Goal: Task Accomplishment & Management: Manage account settings

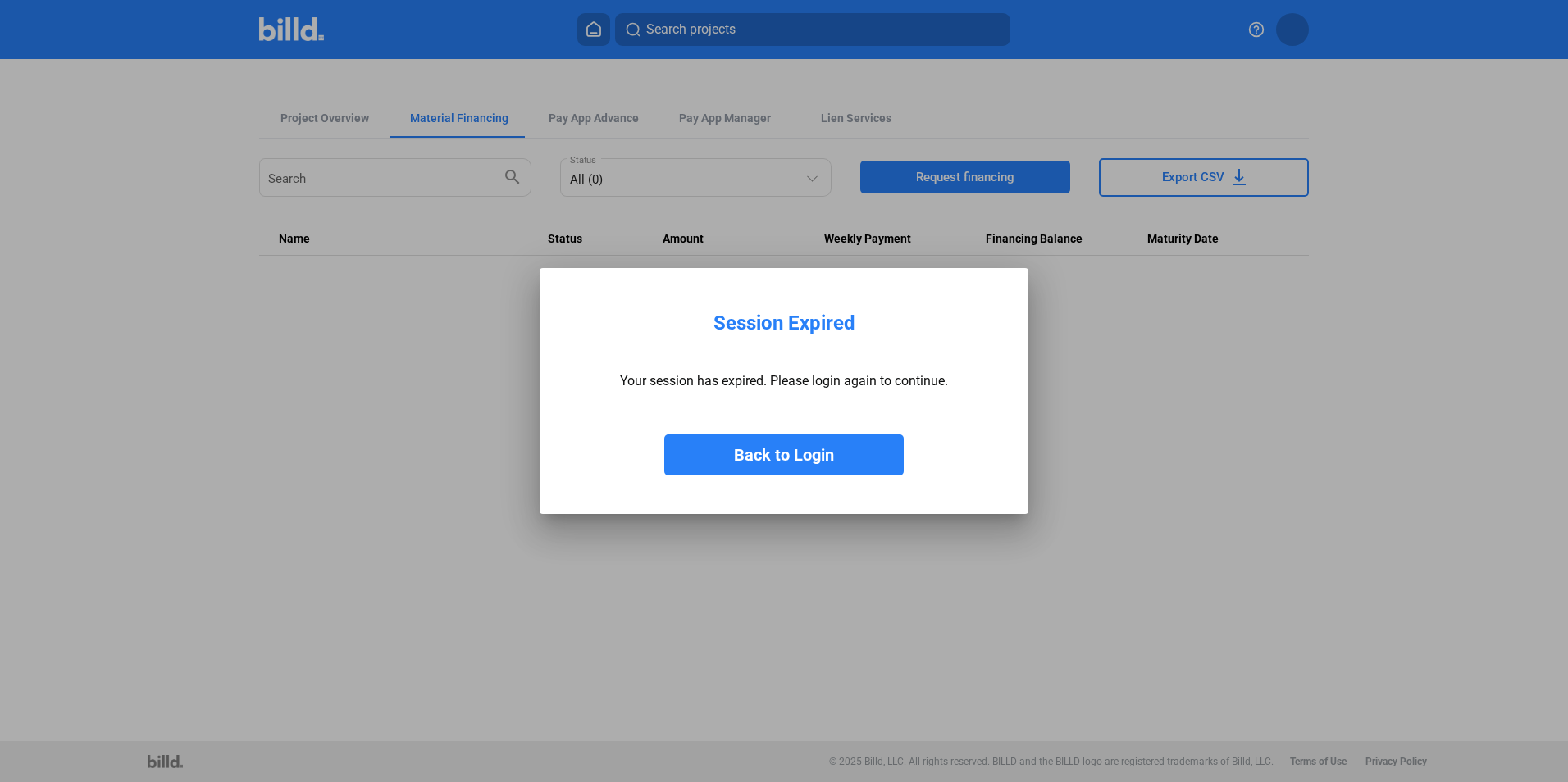
click at [766, 466] on button "Back to Login" at bounding box center [783, 454] width 239 height 41
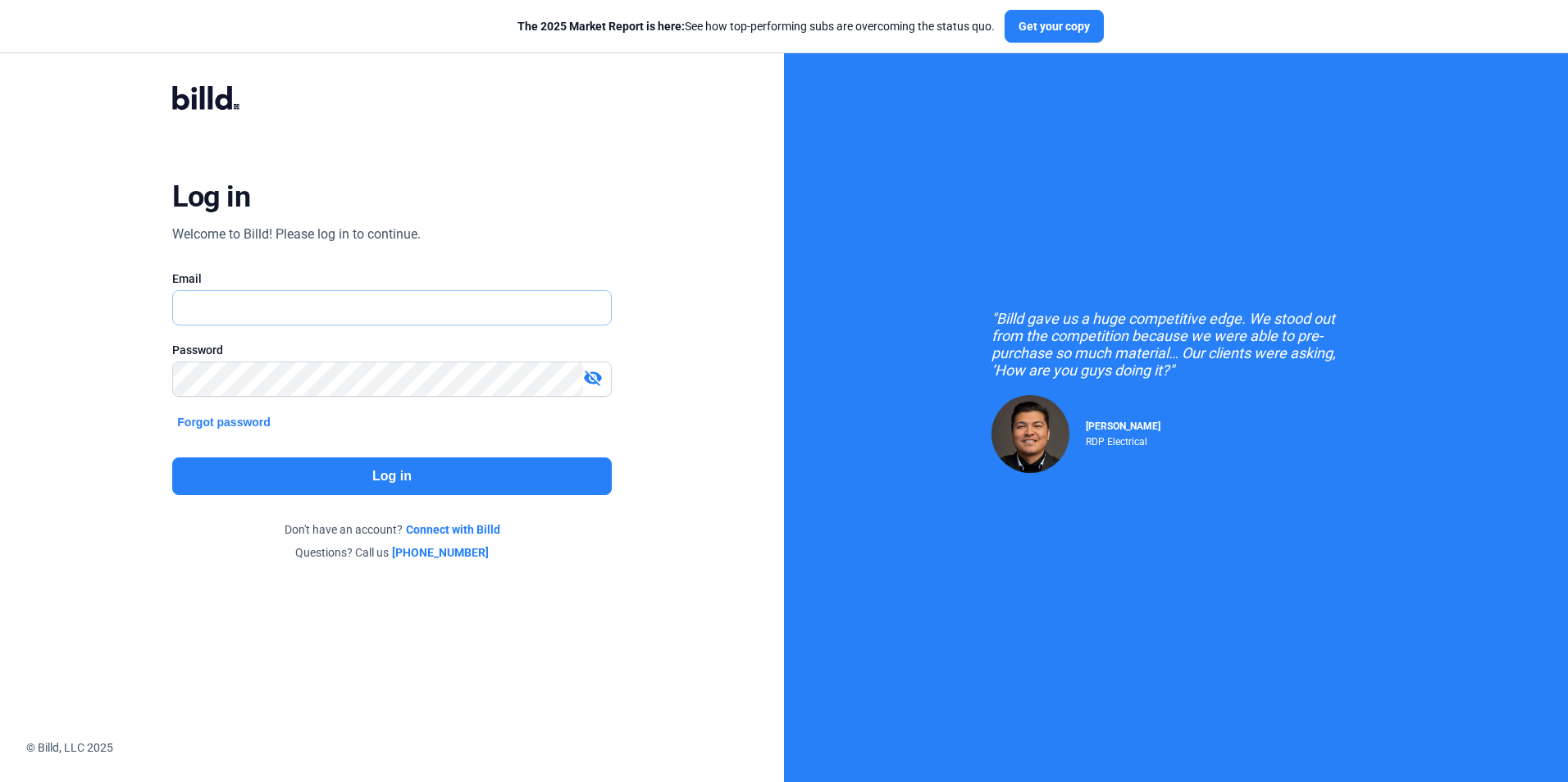
type input "[EMAIL_ADDRESS][DOMAIN_NAME]"
click at [383, 474] on button "Log in" at bounding box center [391, 476] width 439 height 38
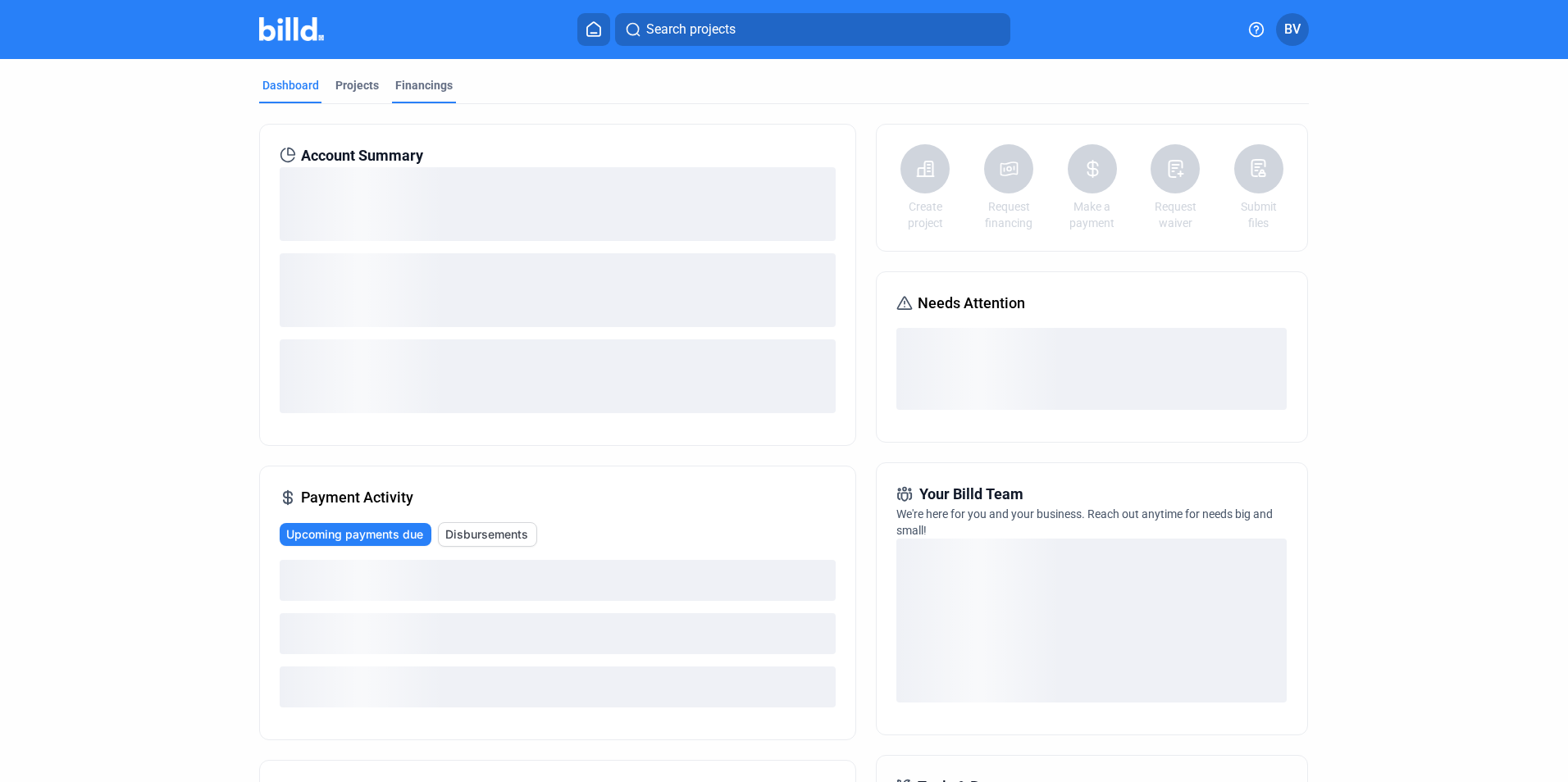
click at [420, 88] on div "Financings" at bounding box center [424, 85] width 58 height 17
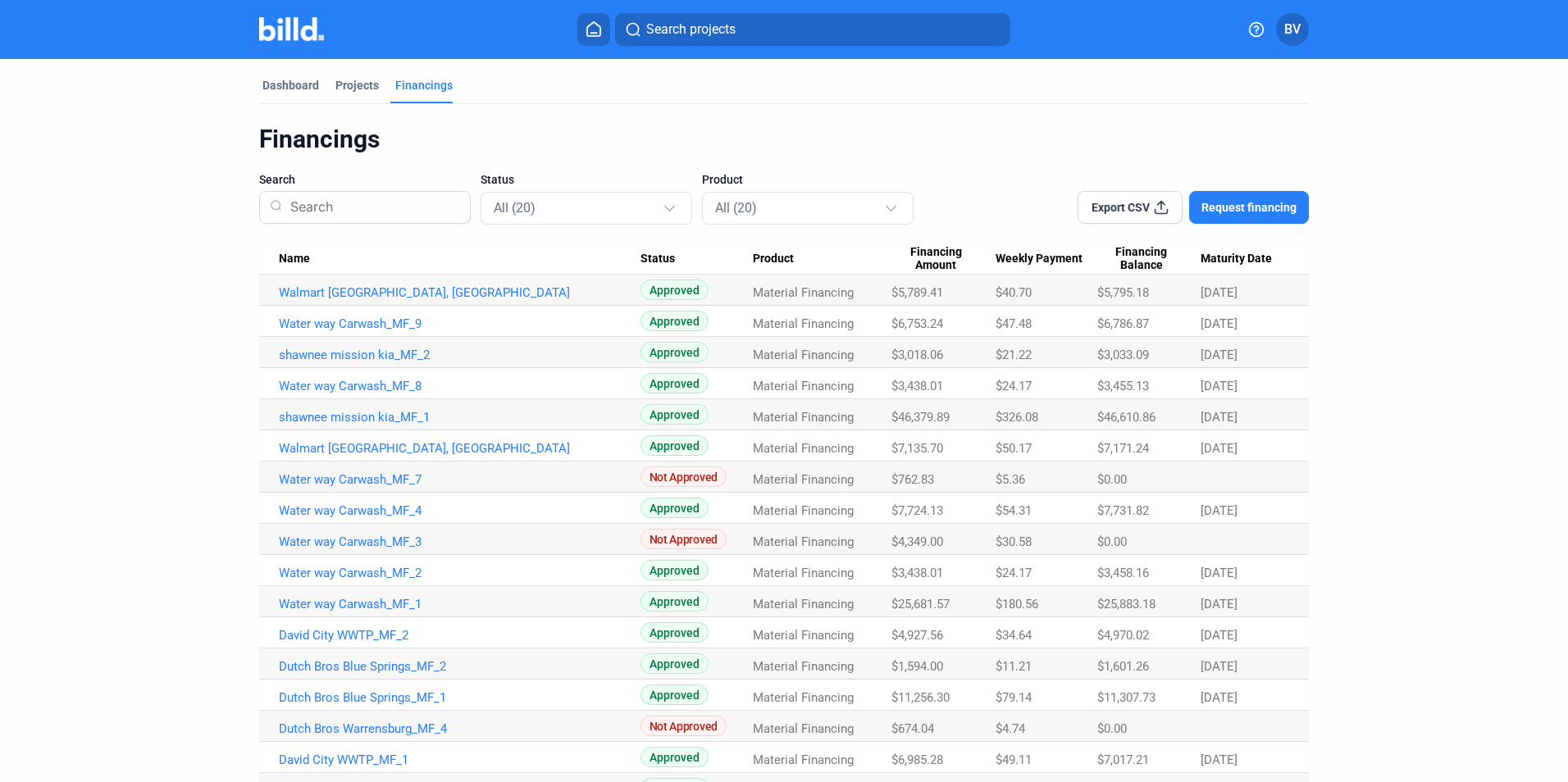
click at [1120, 195] on button "Export CSV" at bounding box center [1130, 207] width 105 height 33
drag, startPoint x: 973, startPoint y: 153, endPoint x: 743, endPoint y: 122, distance: 232.1
click at [962, 154] on div "Financings" at bounding box center [784, 138] width 1050 height 31
